Goal: Task Accomplishment & Management: Manage account settings

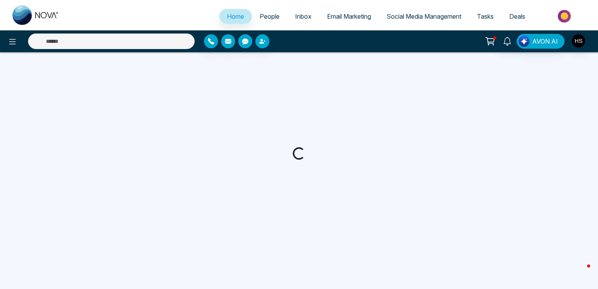
select select "*"
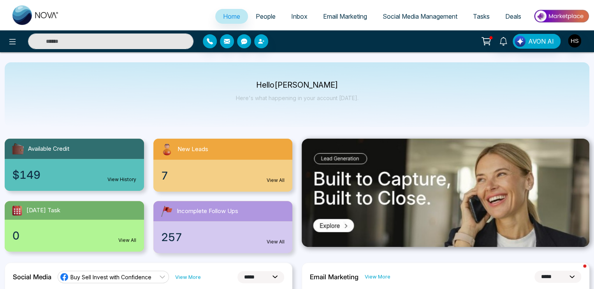
click at [156, 37] on input "text" at bounding box center [110, 41] width 165 height 16
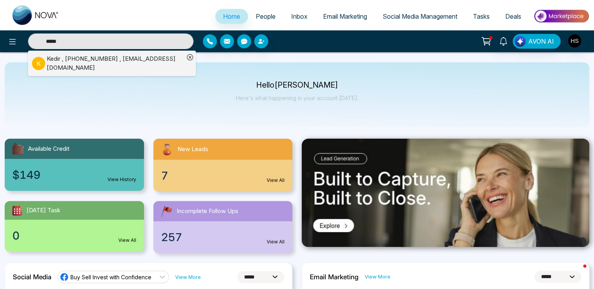
type input "*****"
click at [122, 67] on div "Kedir , +16474472439 , kedir.roba88@gmail.com" at bounding box center [115, 63] width 137 height 18
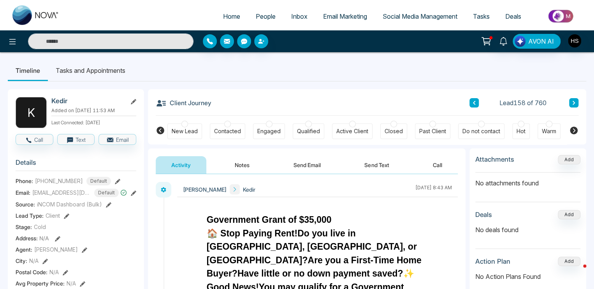
click at [520, 123] on div at bounding box center [520, 124] width 7 height 7
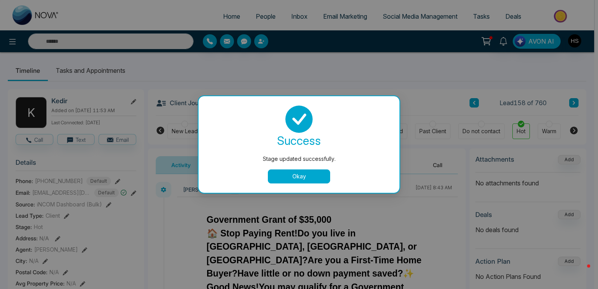
click at [284, 179] on button "Okay" at bounding box center [299, 176] width 62 height 14
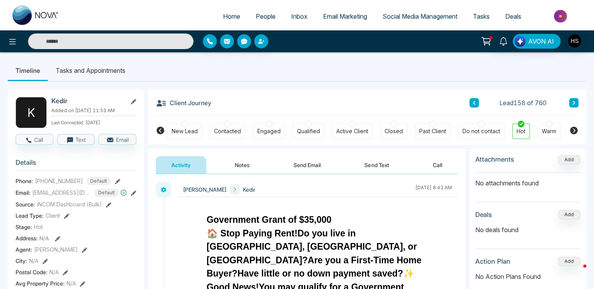
click at [249, 165] on button "Notes" at bounding box center [242, 165] width 46 height 18
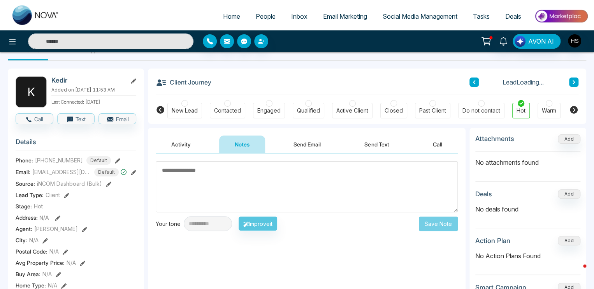
scroll to position [39, 0]
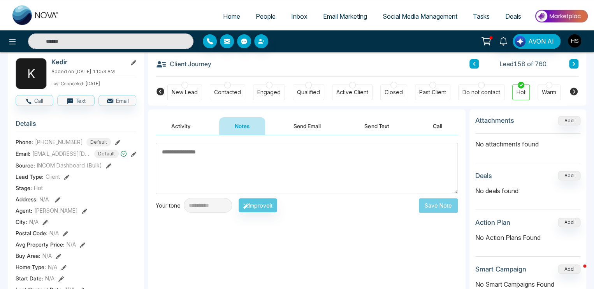
click at [275, 174] on textarea at bounding box center [307, 168] width 302 height 51
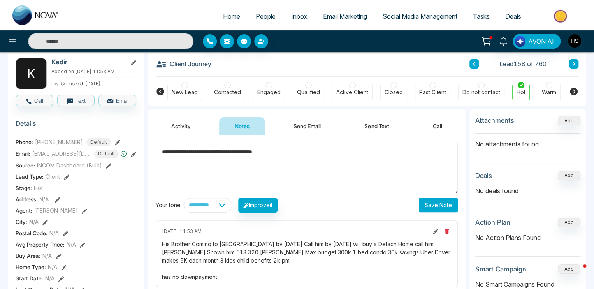
type textarea "**********"
click at [436, 205] on button "Save Note" at bounding box center [438, 205] width 39 height 14
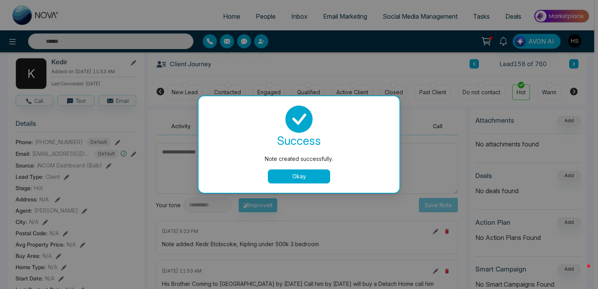
click at [293, 177] on button "Okay" at bounding box center [299, 176] width 62 height 14
